Goal: Transaction & Acquisition: Purchase product/service

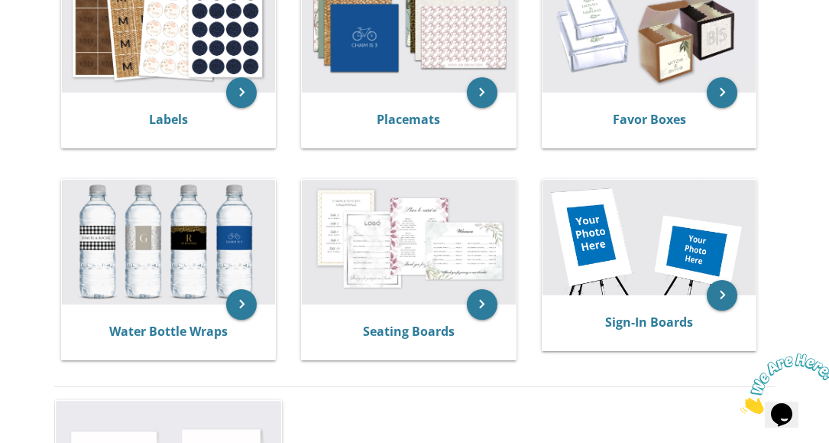
scroll to position [611, 0]
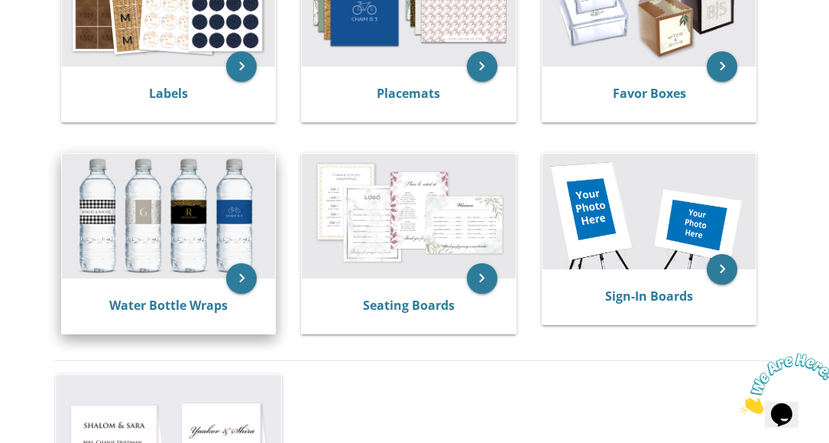
click at [205, 256] on img at bounding box center [169, 216] width 214 height 125
click at [245, 279] on icon "keyboard_arrow_right" at bounding box center [241, 278] width 31 height 31
click at [180, 230] on img at bounding box center [169, 216] width 214 height 125
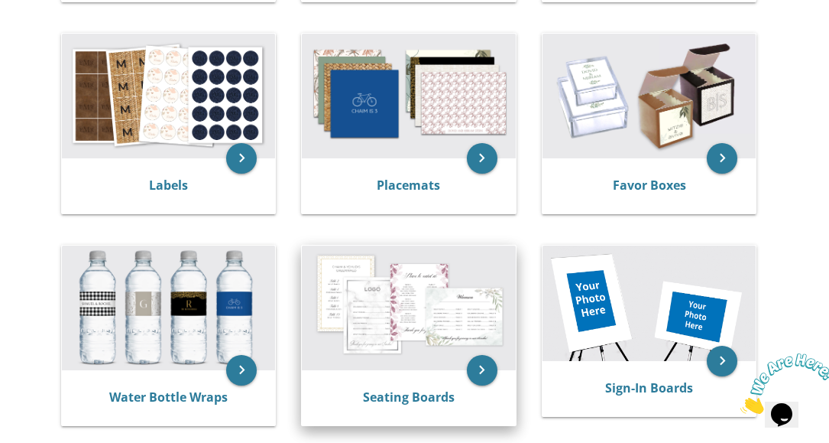
scroll to position [349, 0]
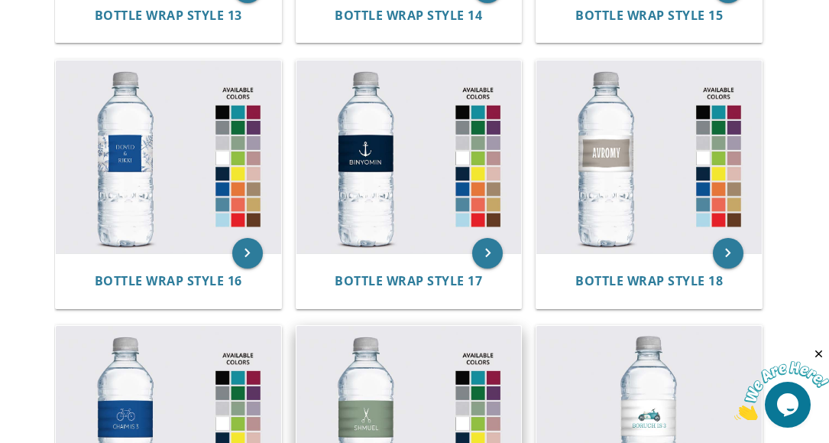
scroll to position [1834, 0]
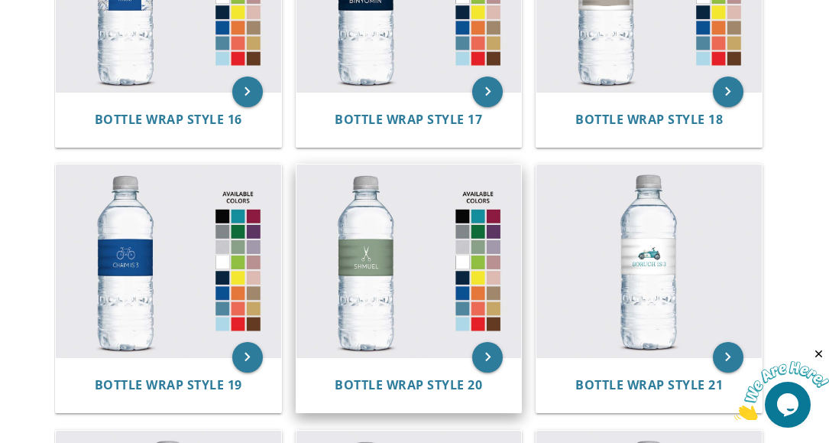
click at [404, 293] on img at bounding box center [409, 260] width 225 height 193
click at [484, 366] on icon "keyboard_arrow_right" at bounding box center [487, 357] width 31 height 31
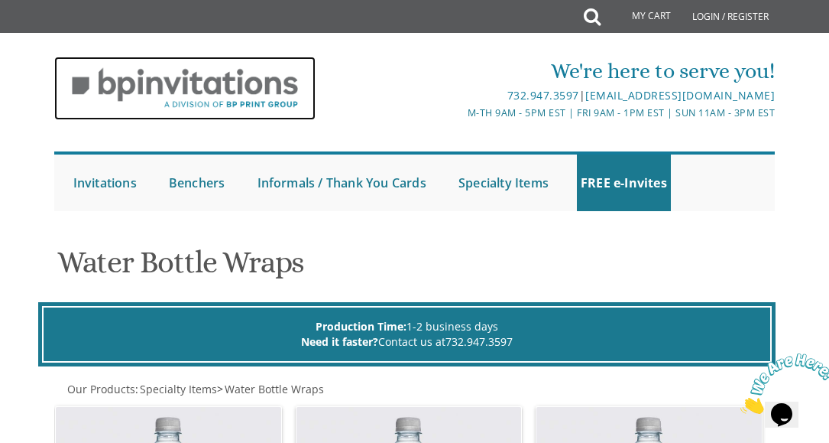
click at [244, 70] on img at bounding box center [185, 88] width 262 height 63
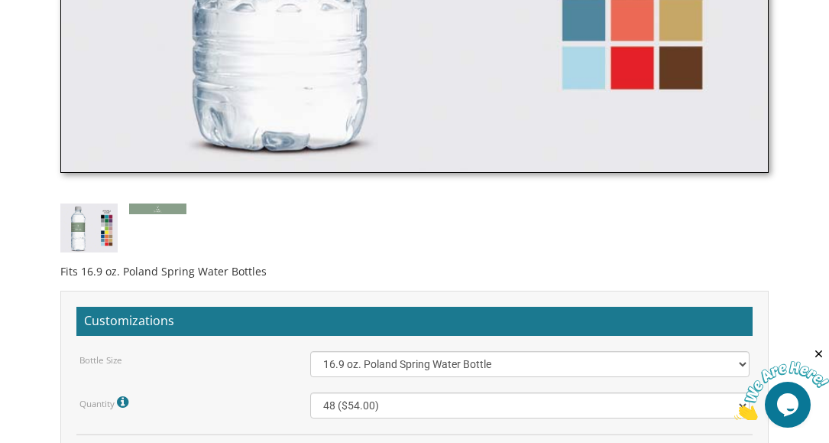
scroll to position [1146, 0]
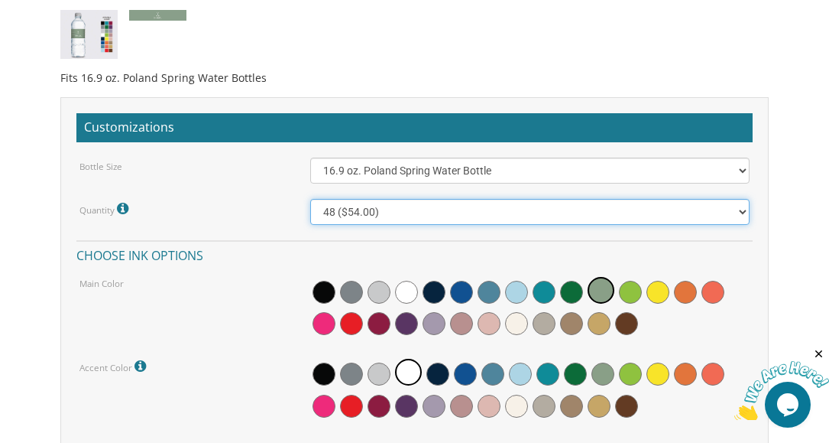
click at [432, 212] on select "48 ($54.00) 96 ($72.00) 144 ($99.00) 192 ($126.00)" at bounding box center [529, 212] width 439 height 26
click at [415, 224] on select "48 ($54.00) 96 ($72.00) 144 ($99.00) 192 ($126.00)" at bounding box center [529, 212] width 439 height 26
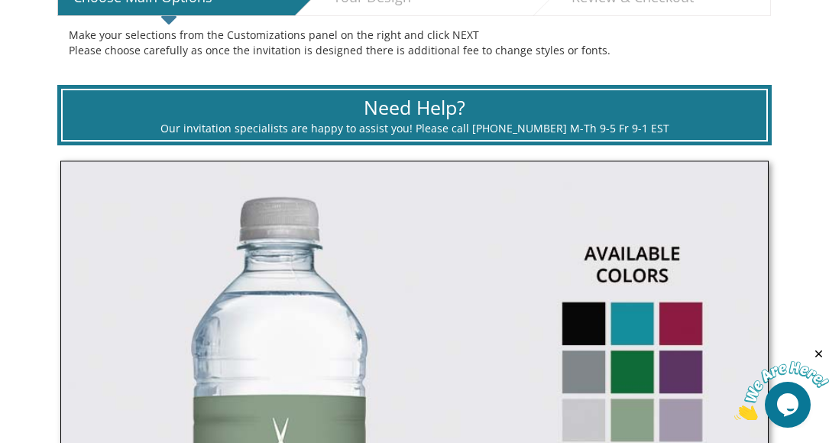
scroll to position [153, 0]
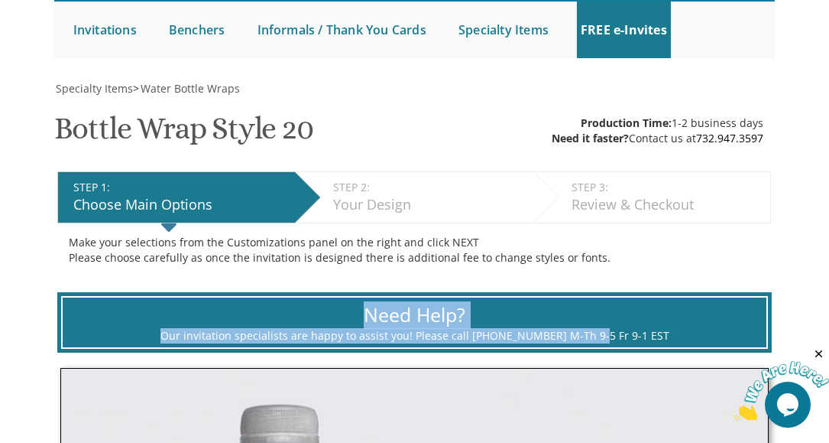
drag, startPoint x: 222, startPoint y: 323, endPoint x: 606, endPoint y: 338, distance: 384.0
click at [603, 338] on div "Need Help? Our invitation specialists are happy to assist you! Please call [PHO…" at bounding box center [414, 323] width 707 height 54
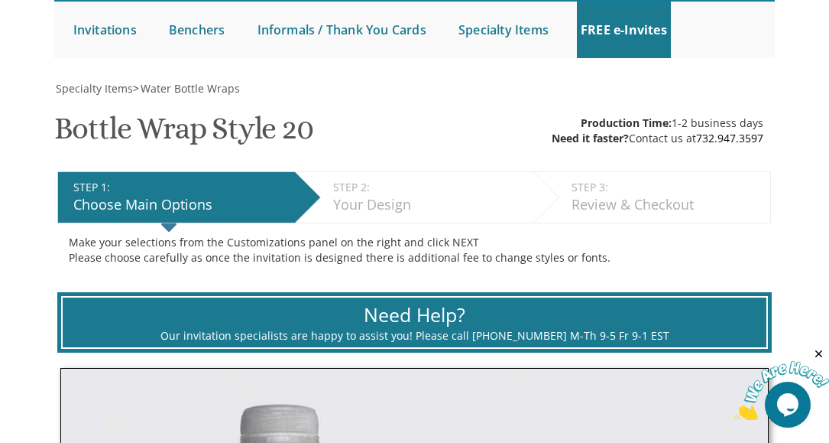
click at [659, 345] on div "Need Help? Our invitation specialists are happy to assist you! Please call [PHO…" at bounding box center [414, 323] width 707 height 54
click at [362, 183] on div "STEP 2: EDIT" at bounding box center [429, 187] width 192 height 15
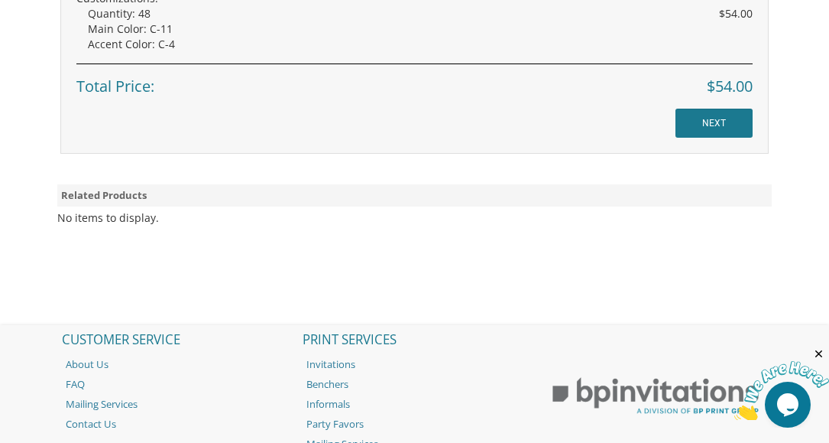
scroll to position [1798, 0]
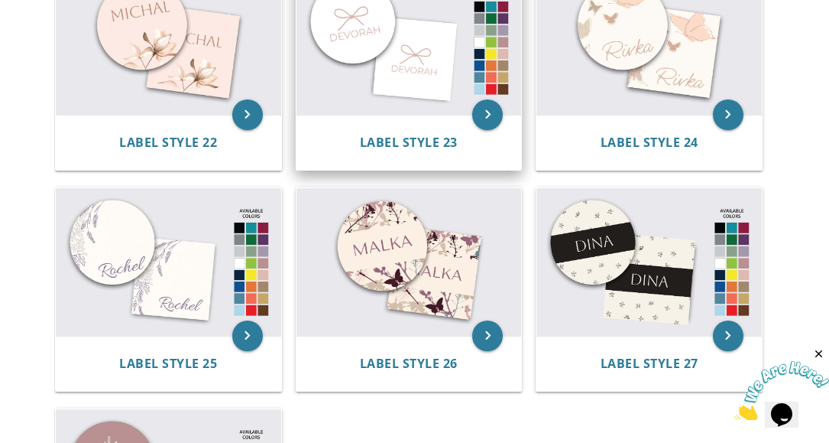
scroll to position [2369, 0]
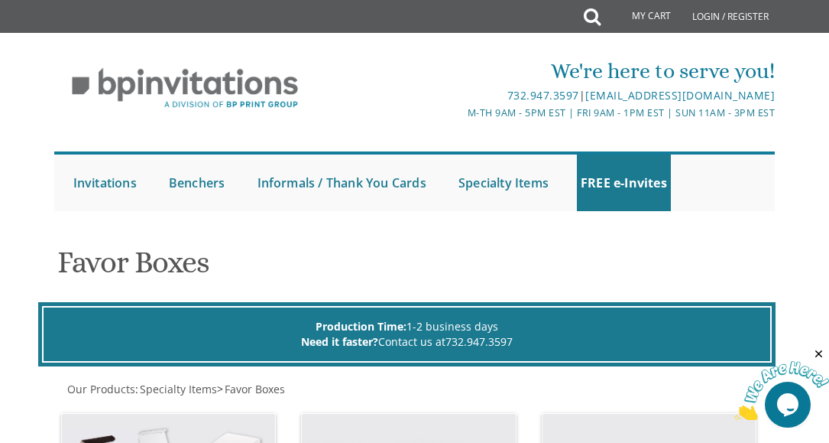
scroll to position [382, 0]
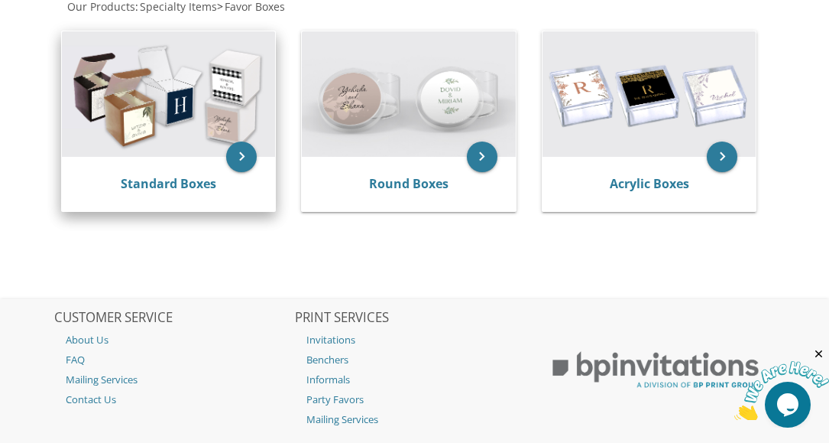
click at [211, 141] on img at bounding box center [169, 93] width 214 height 125
click at [241, 159] on icon "keyboard_arrow_right" at bounding box center [241, 156] width 31 height 31
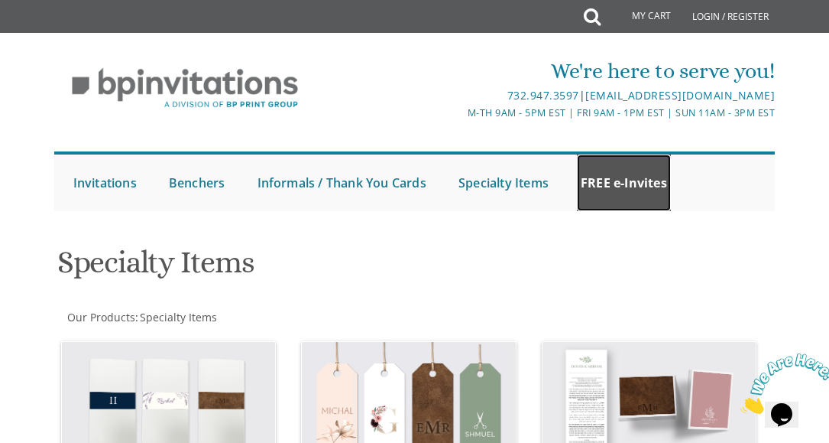
click at [630, 174] on link "FREE e-Invites" at bounding box center [624, 182] width 94 height 57
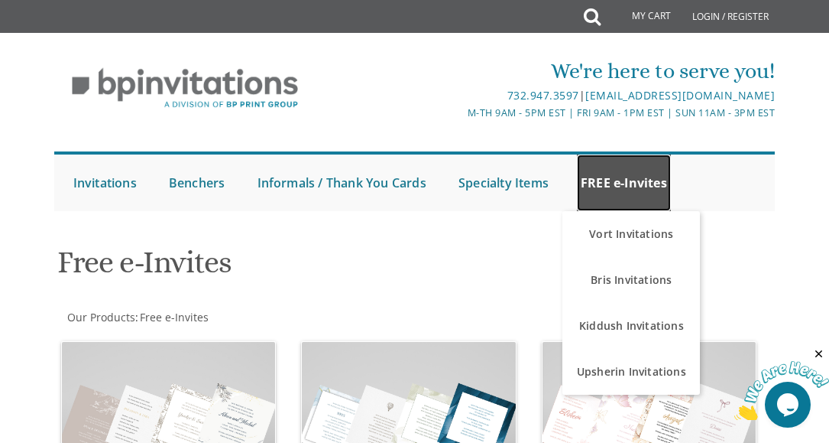
click at [648, 177] on link "FREE e-Invites" at bounding box center [624, 182] width 94 height 57
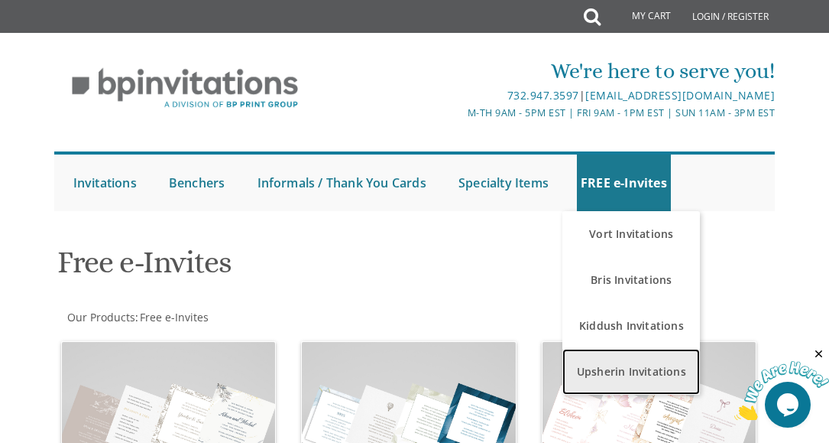
click at [633, 373] on link "Upsherin Invitations" at bounding box center [632, 372] width 138 height 46
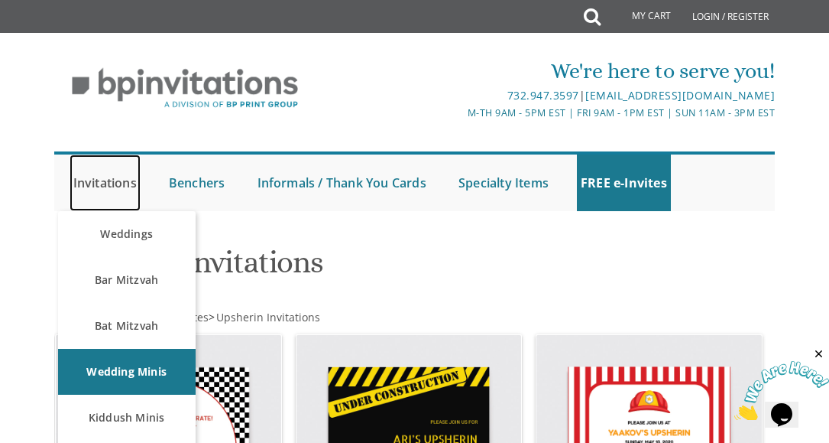
click at [83, 197] on link "Invitations" at bounding box center [105, 182] width 71 height 57
